Goal: Find specific fact

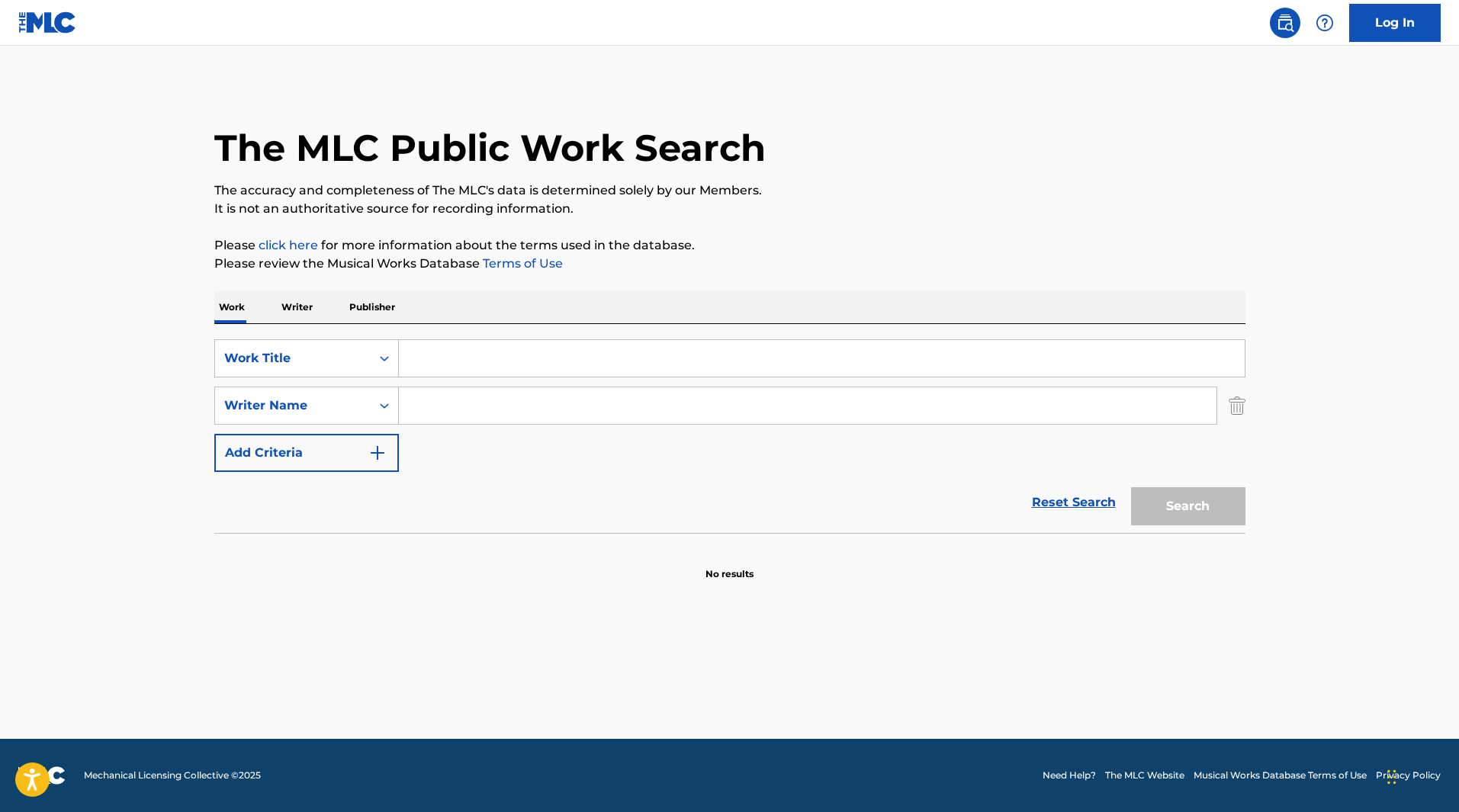
click at [492, 360] on input "Search Form" at bounding box center [822, 357] width 846 height 36
type input "Snowflight"
click at [491, 394] on input "Search Form" at bounding box center [808, 405] width 818 height 36
type input "[GEOGRAPHIC_DATA]"
click at [1131, 487] on button "Search" at bounding box center [1189, 506] width 114 height 38
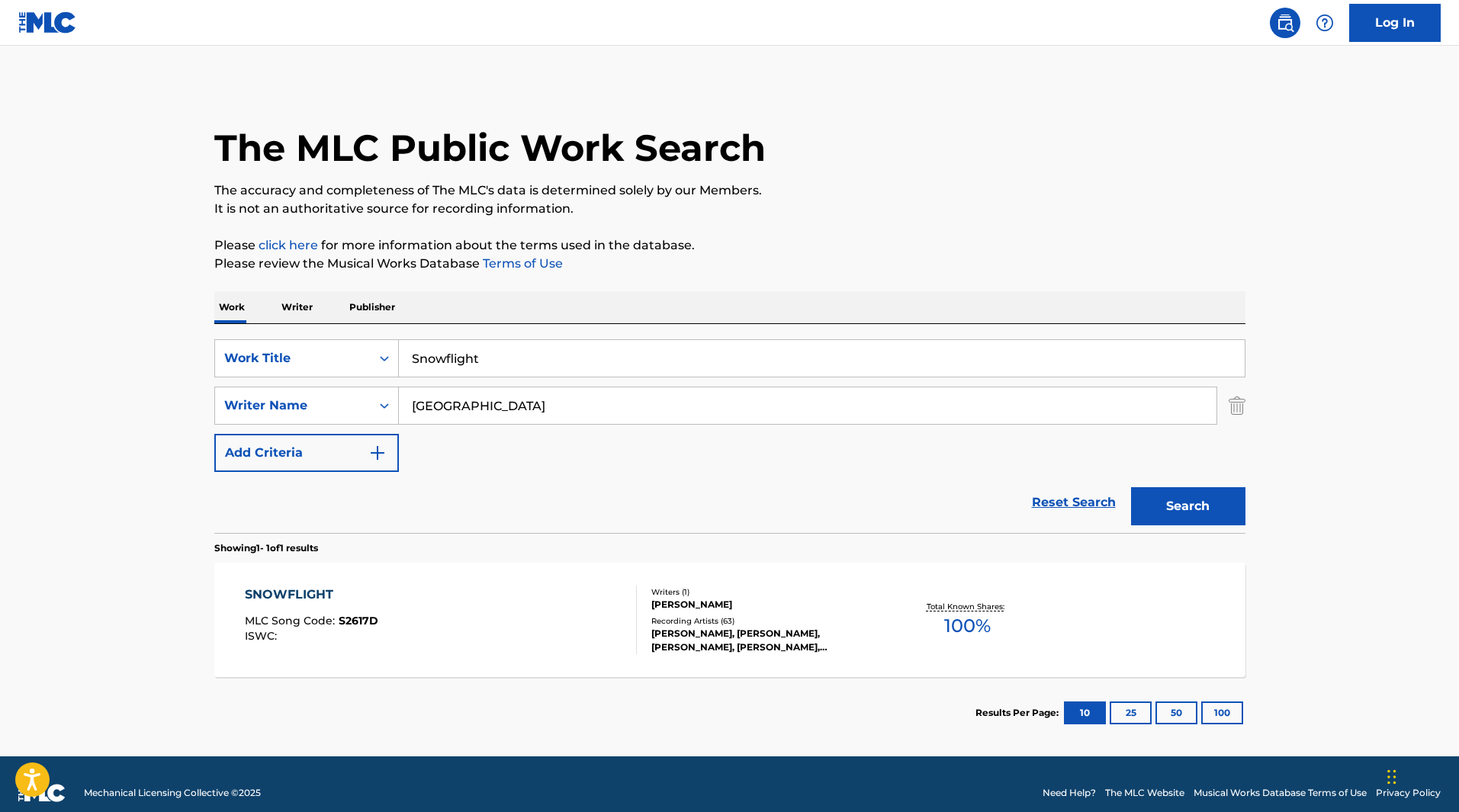
click at [735, 603] on div "[PERSON_NAME]" at bounding box center [766, 604] width 230 height 14
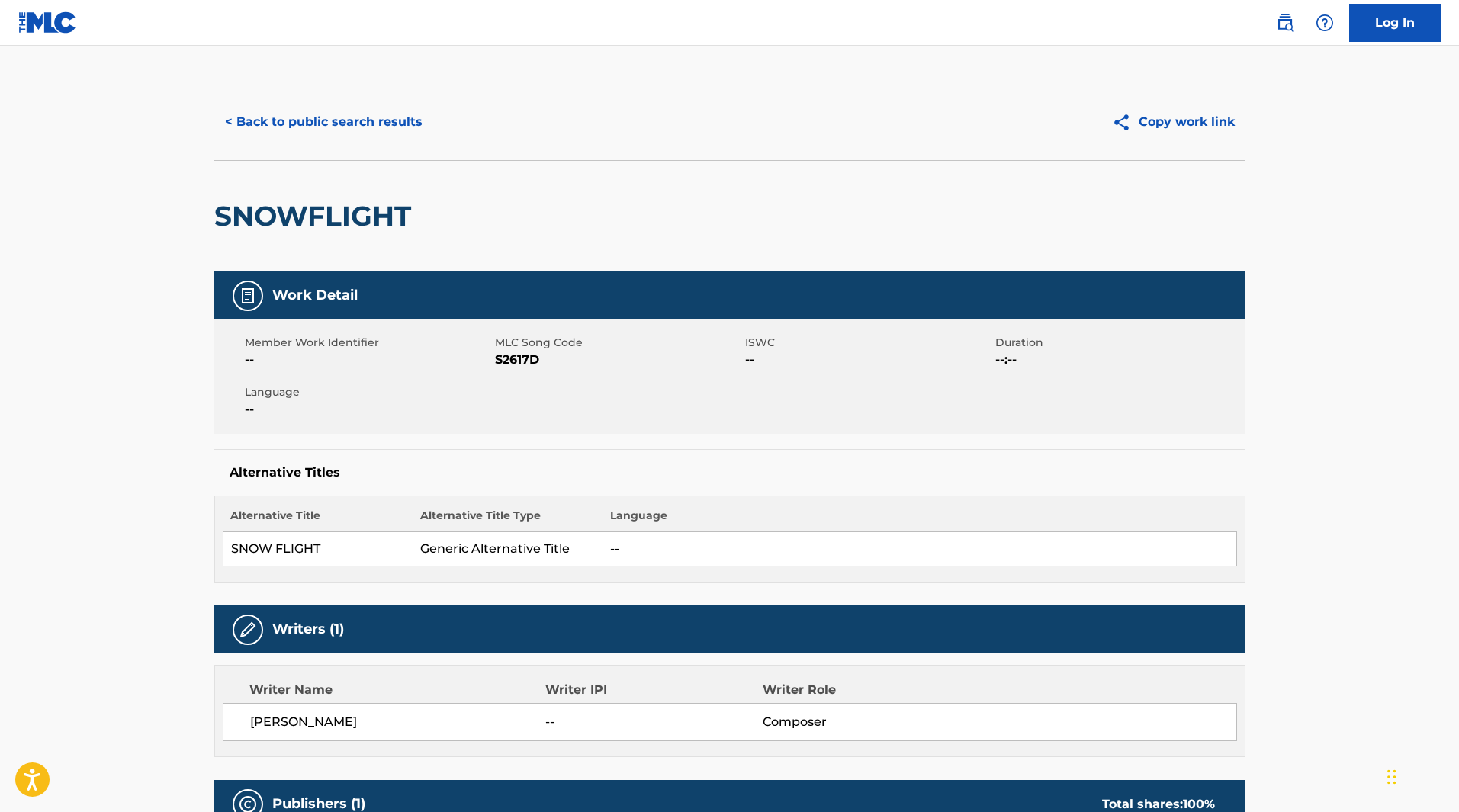
click at [521, 356] on span "S2617D" at bounding box center [618, 360] width 246 height 19
copy span "S2617D"
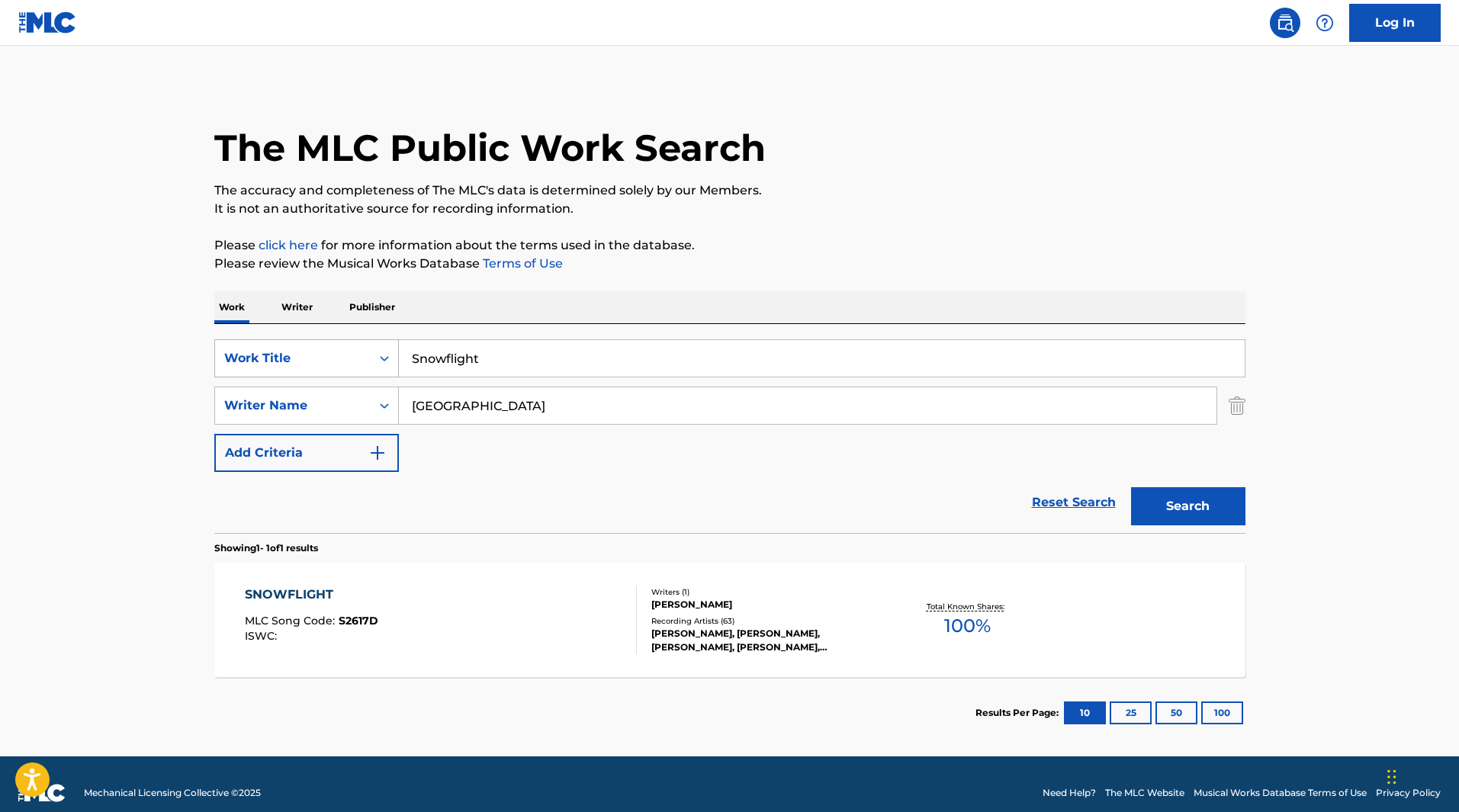
drag, startPoint x: 484, startPoint y: 360, endPoint x: 331, endPoint y: 356, distance: 153.1
click at [331, 356] on div "SearchWithCriteria9634765f-8b68-4f6a-b259-68f5b0a664cb Work Title Snowflight" at bounding box center [730, 358] width 1031 height 38
type input "Rock Steady"
drag, startPoint x: 447, startPoint y: 400, endPoint x: 378, endPoint y: 401, distance: 69.0
click at [378, 401] on div "SearchWithCriteria6411c155-023b-4f5f-a19b-cb2fd8c4e2c1 Writer Name York" at bounding box center [730, 405] width 1031 height 38
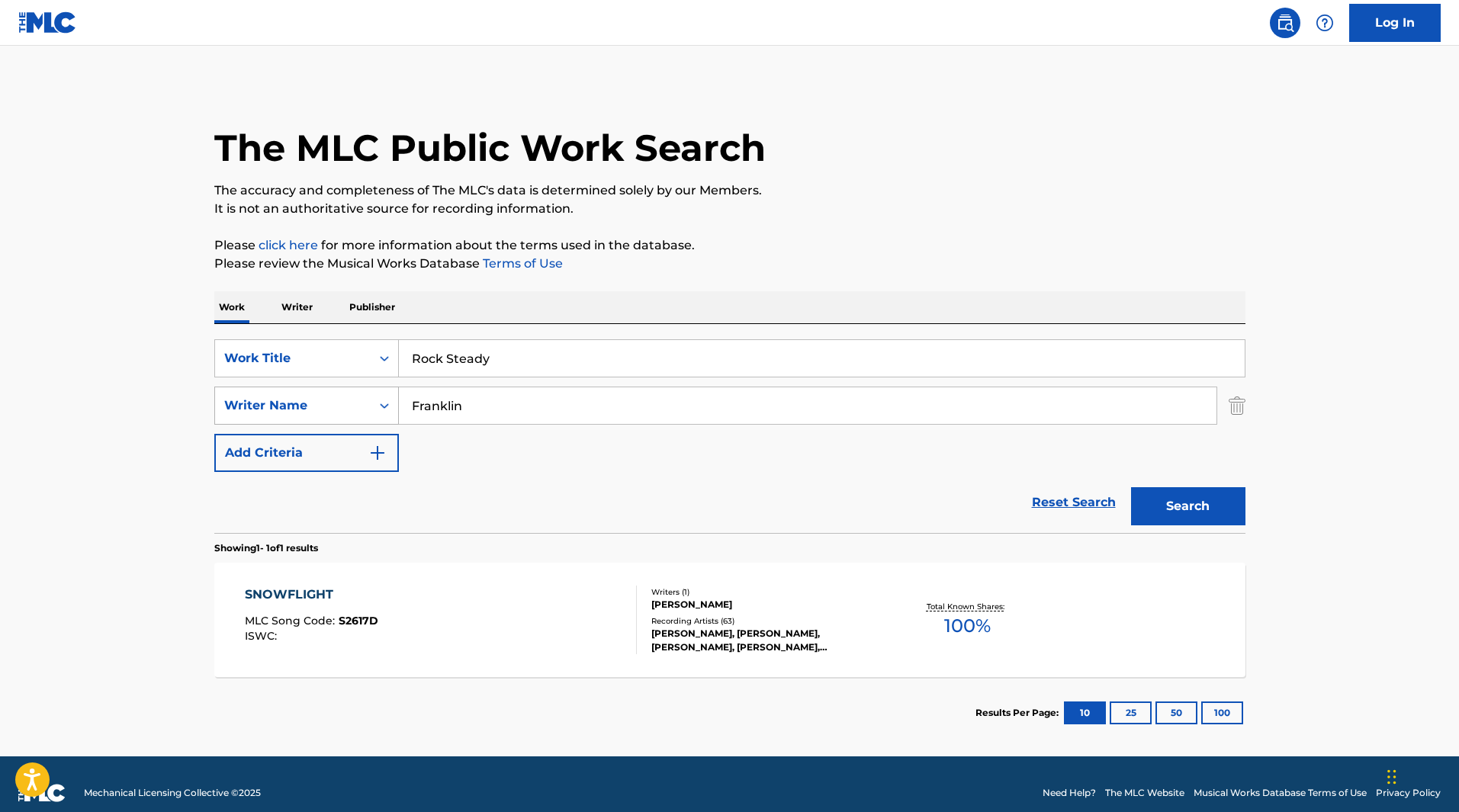
type input "Franklin"
click at [1131, 487] on button "Search" at bounding box center [1189, 506] width 114 height 38
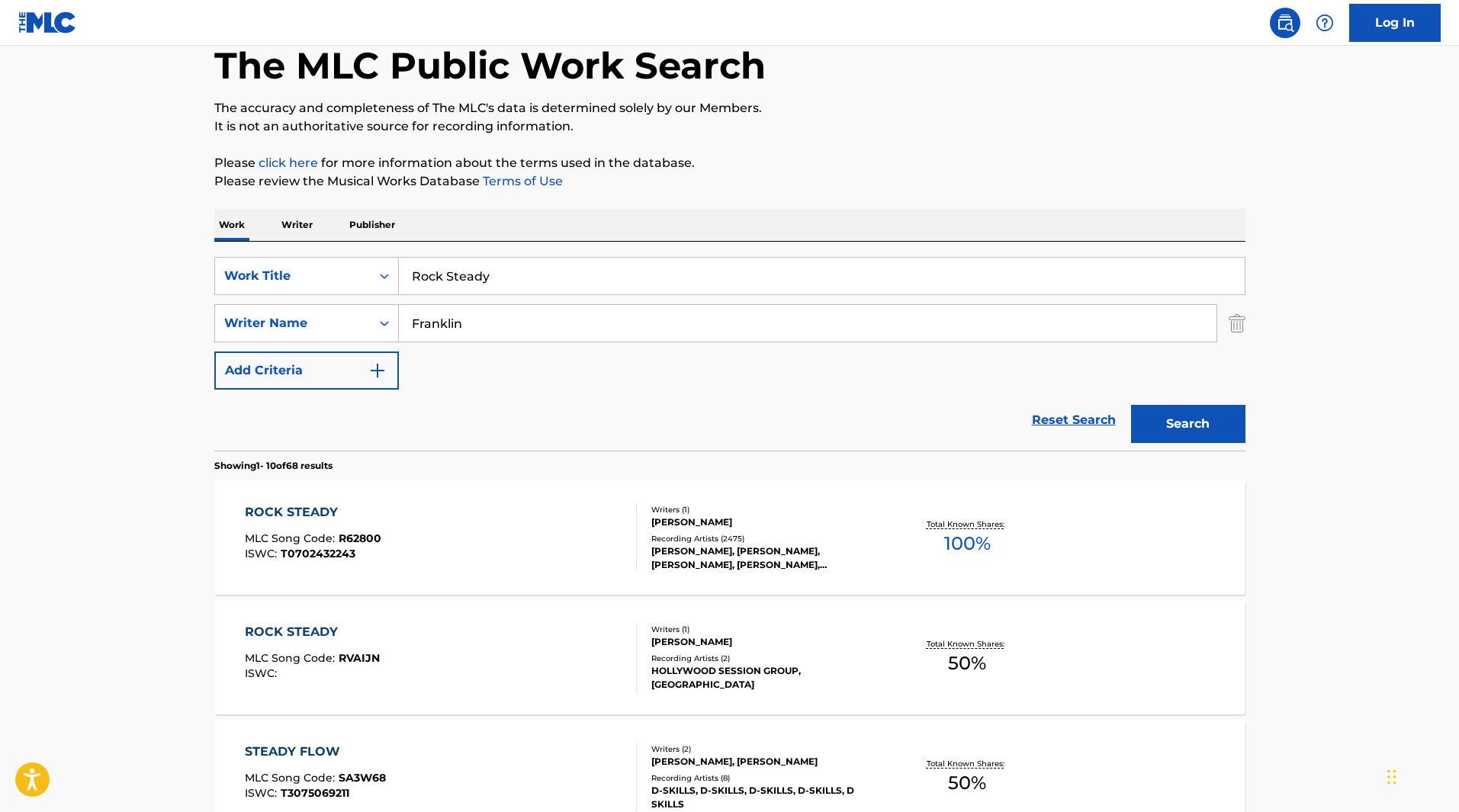
scroll to position [152, 0]
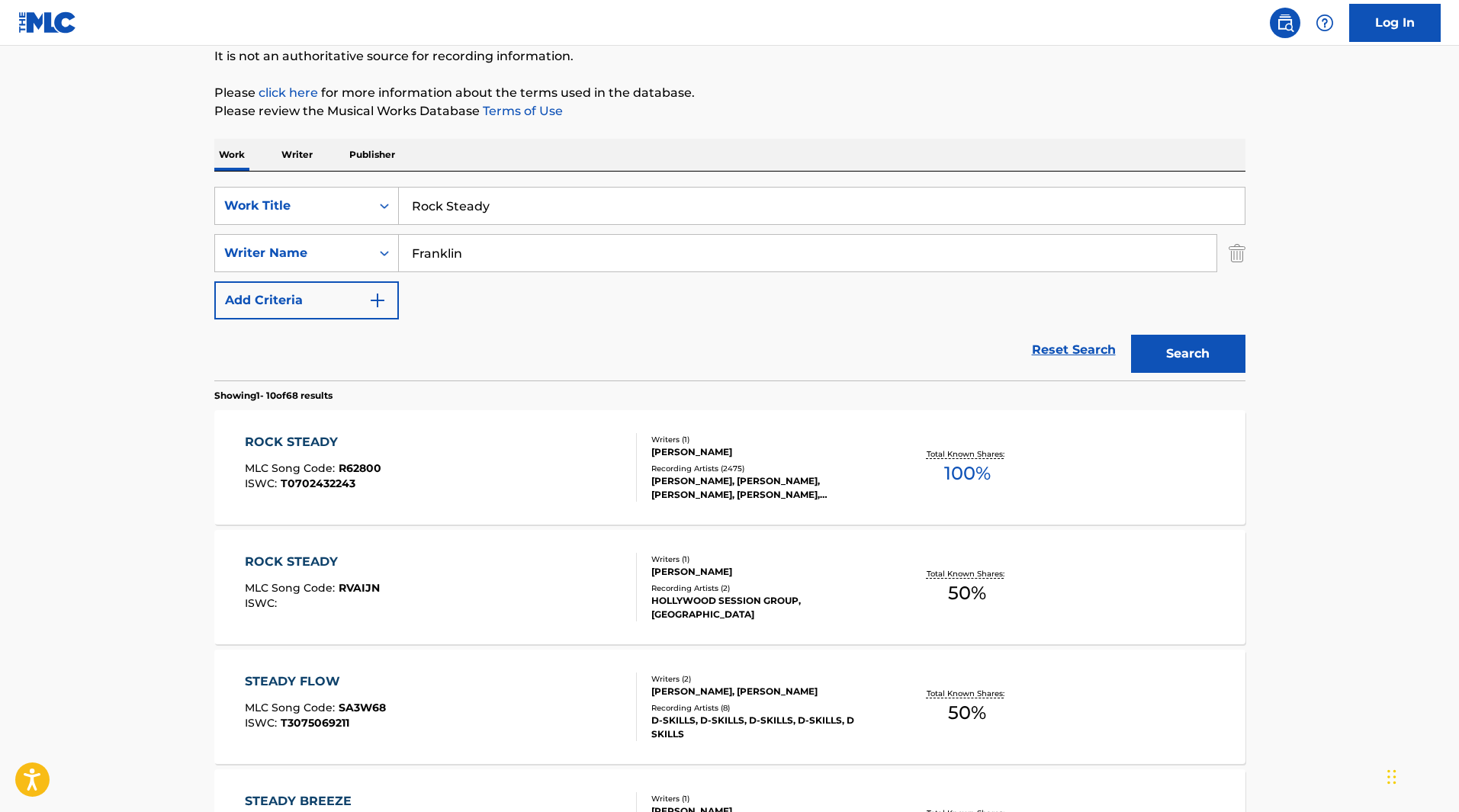
click at [698, 449] on div "[PERSON_NAME]" at bounding box center [766, 452] width 230 height 14
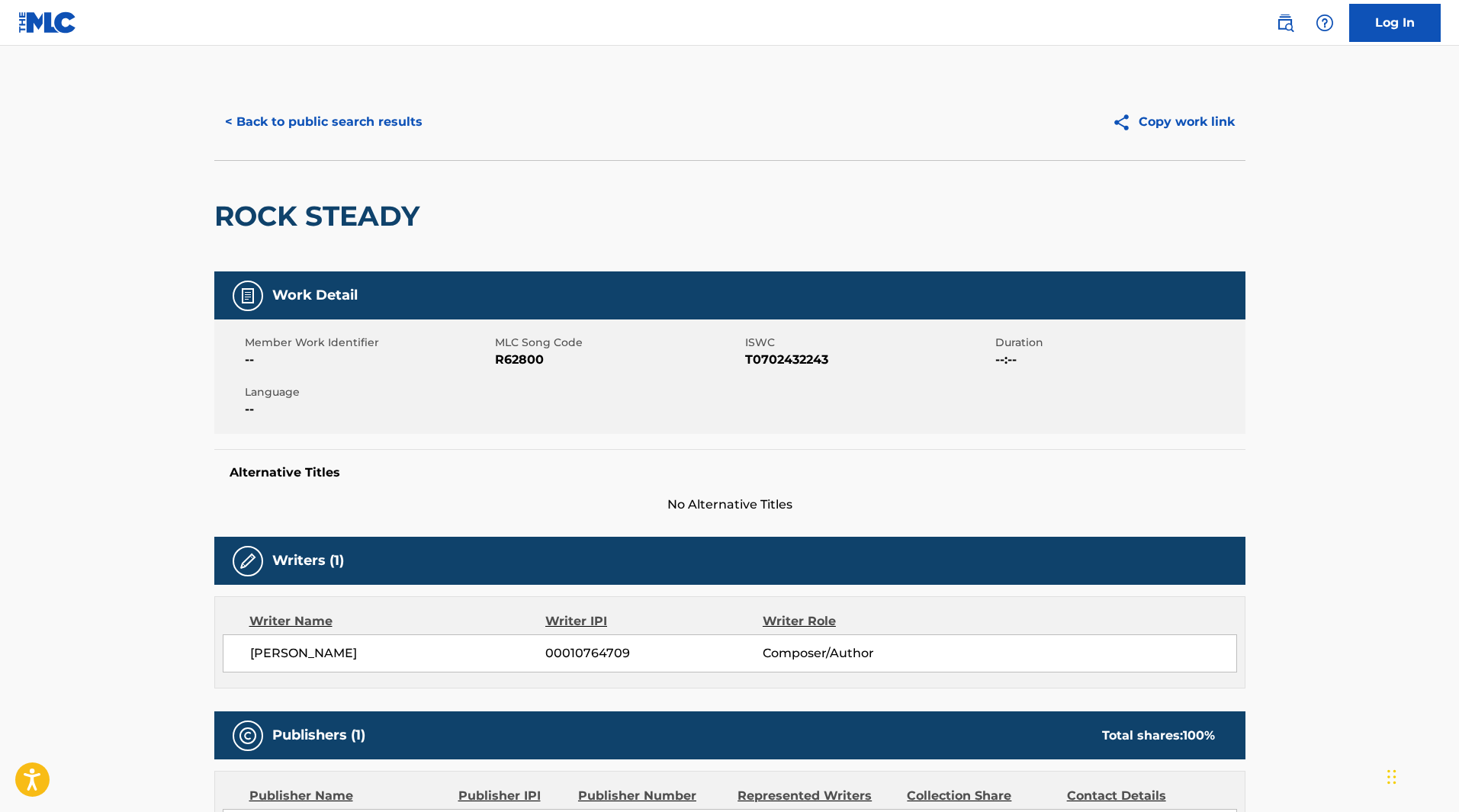
click at [515, 362] on span "R62800" at bounding box center [618, 360] width 246 height 19
copy span "R62800"
